Goal: Task Accomplishment & Management: Use online tool/utility

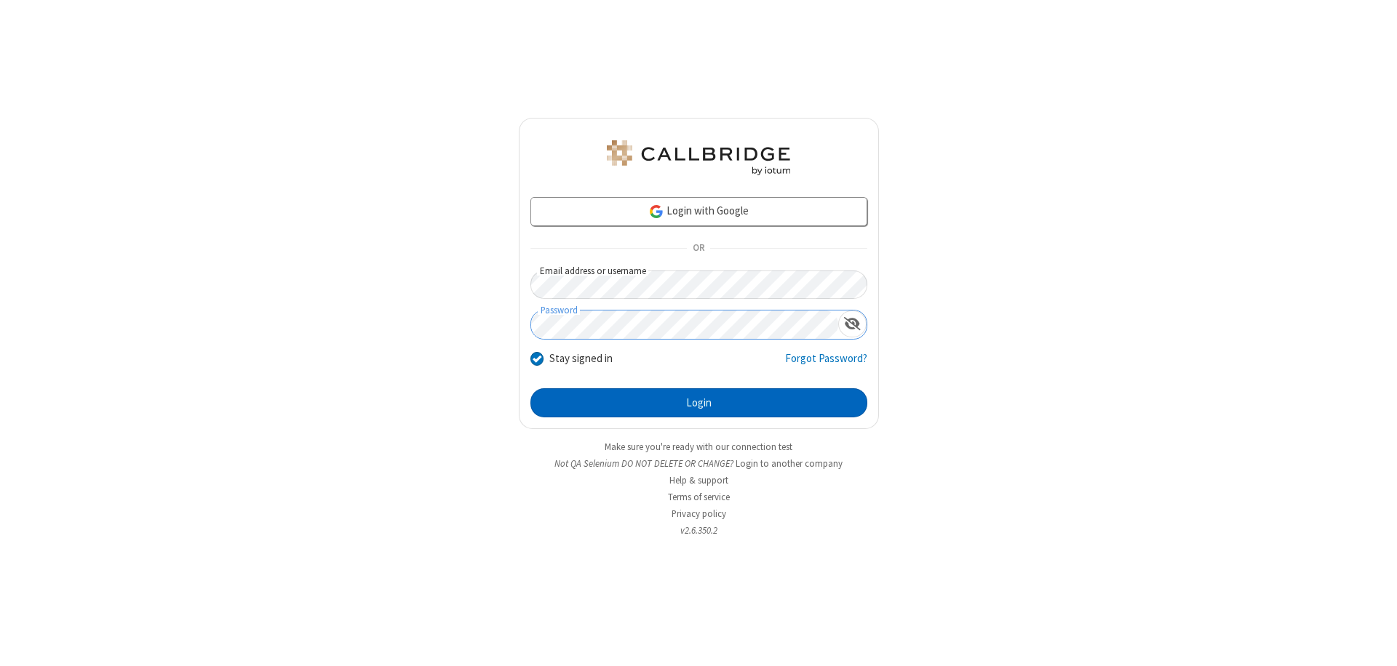
click at [698, 403] on button "Login" at bounding box center [698, 402] width 337 height 29
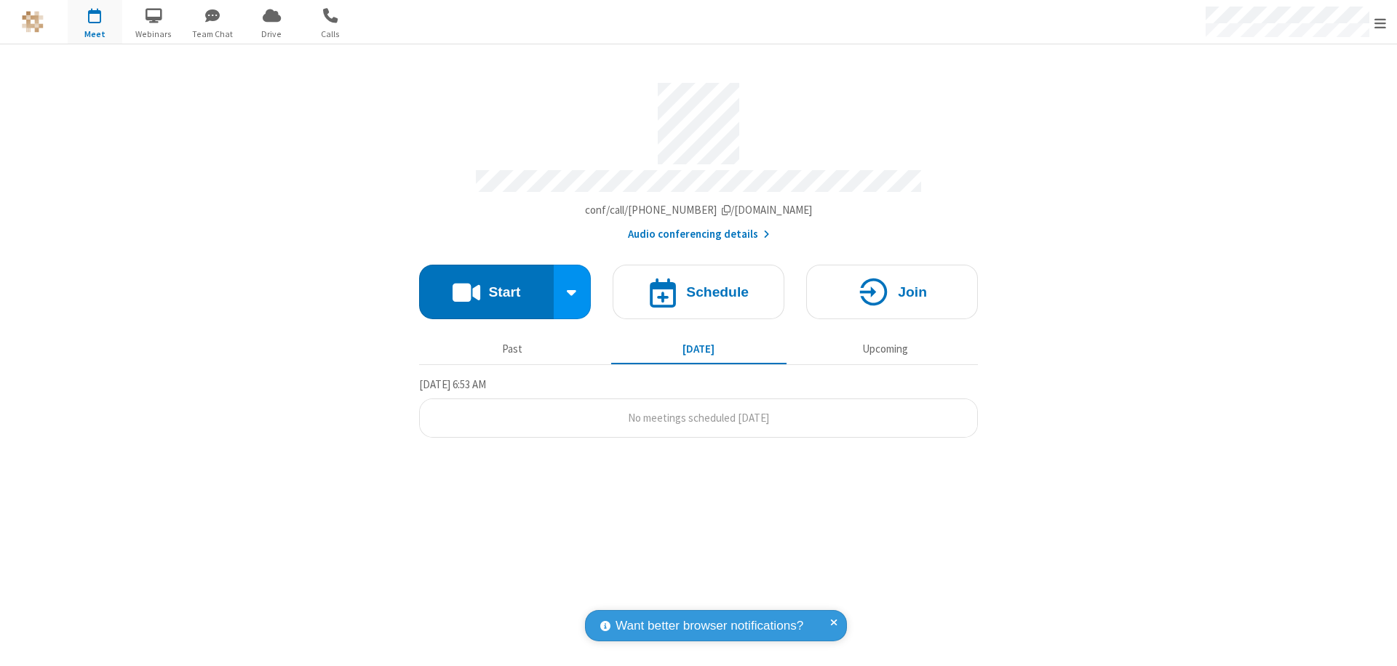
click at [486, 285] on button "Start" at bounding box center [486, 292] width 135 height 55
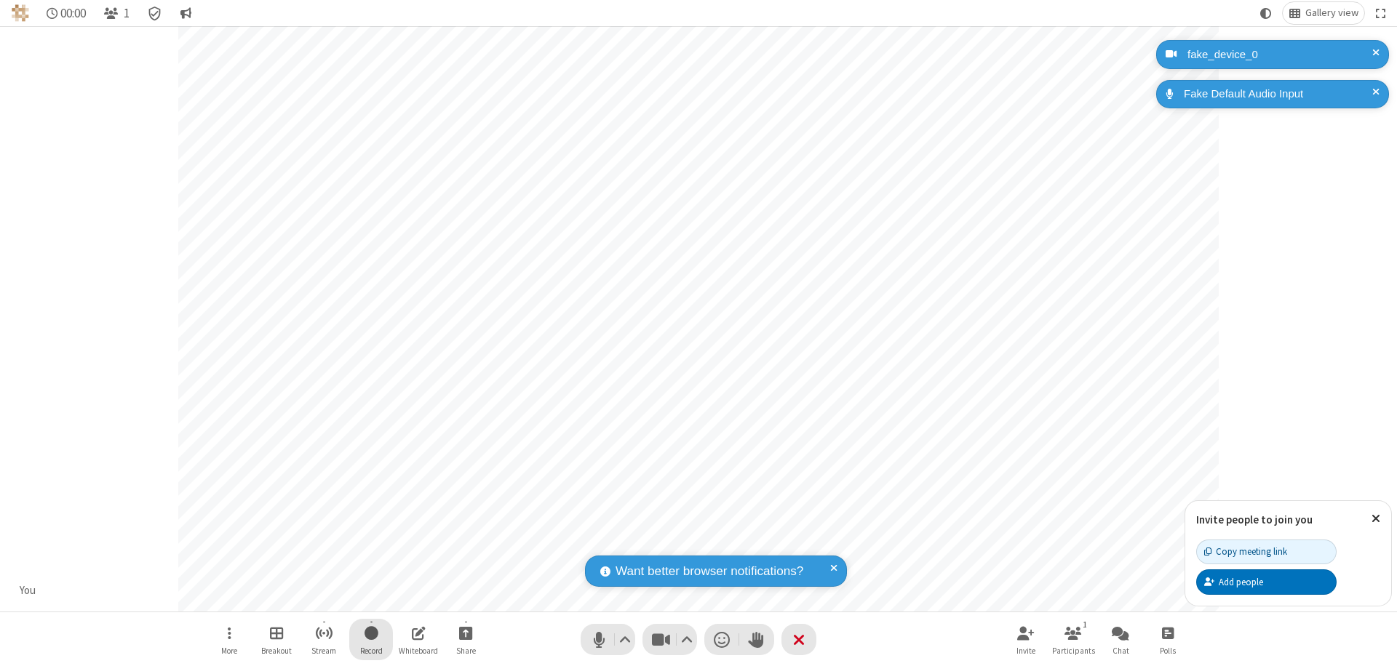
click at [371, 639] on span "Start recording" at bounding box center [371, 633] width 14 height 18
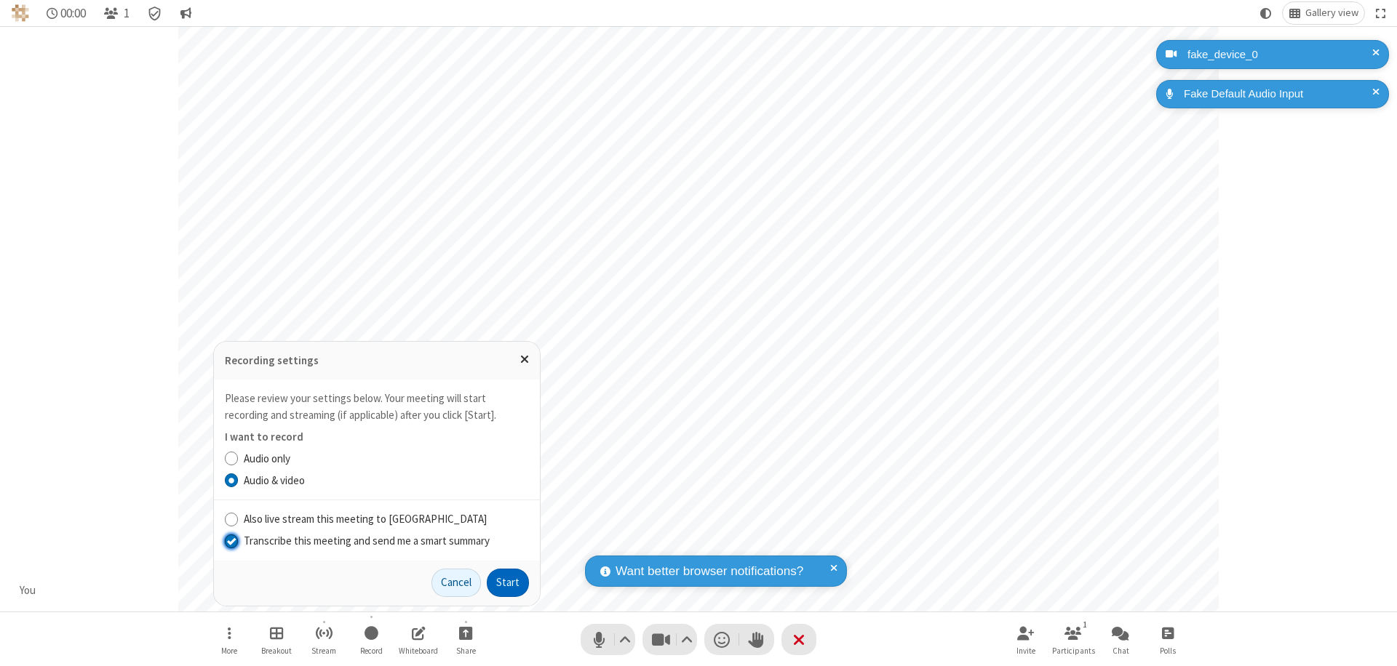
click at [231, 540] on input "Transcribe this meeting and send me a smart summary" at bounding box center [232, 540] width 14 height 15
click at [508, 583] on button "Start" at bounding box center [508, 583] width 42 height 29
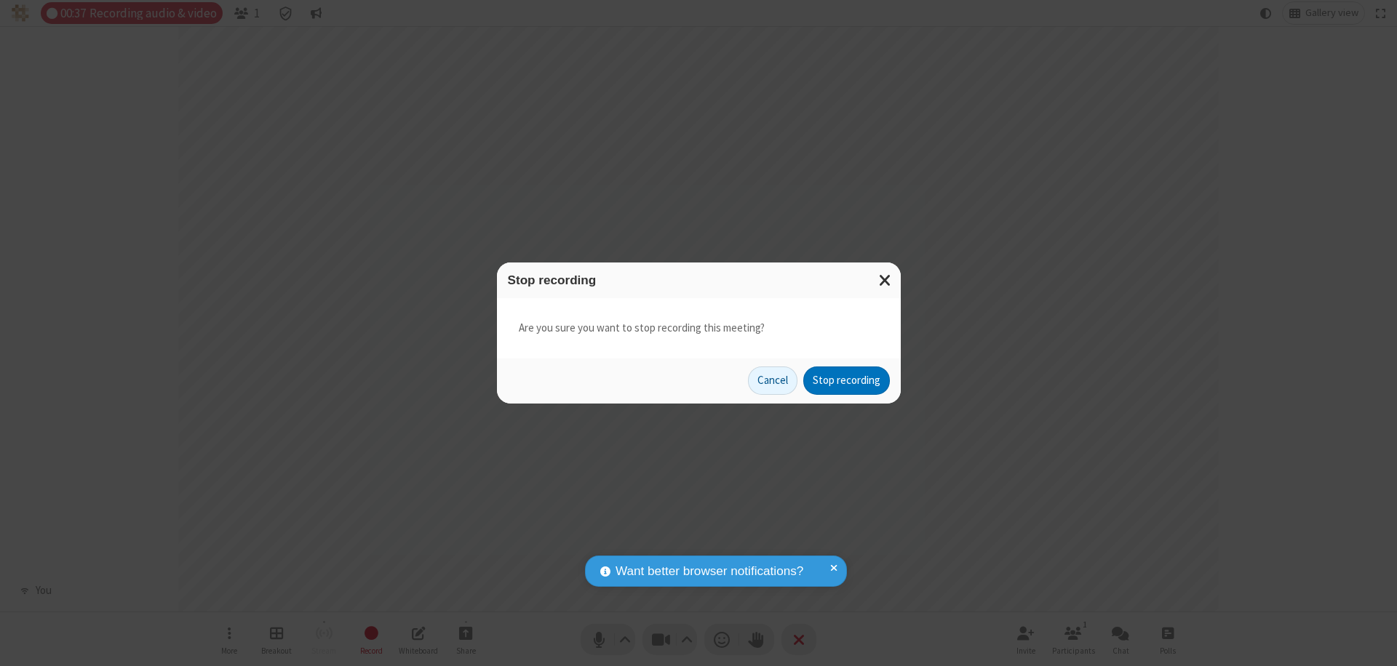
click at [846, 380] on button "Stop recording" at bounding box center [846, 381] width 87 height 29
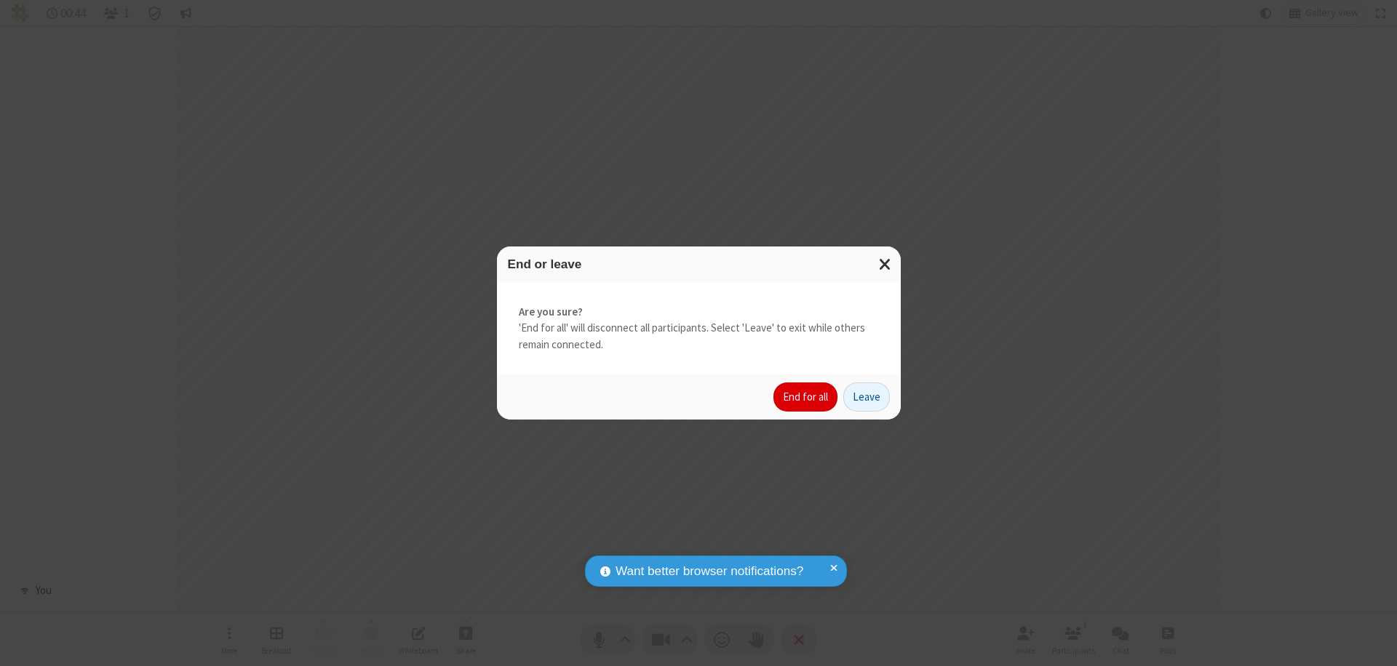
click at [806, 397] on button "End for all" at bounding box center [805, 397] width 64 height 29
